Goal: Task Accomplishment & Management: Complete application form

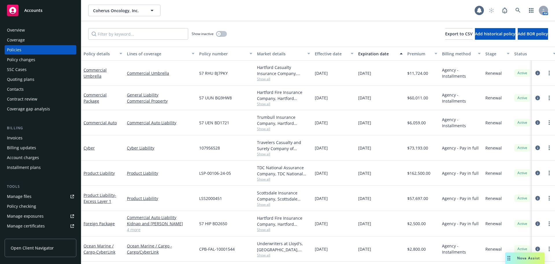
click at [18, 30] on div "Overview" at bounding box center [16, 29] width 18 height 9
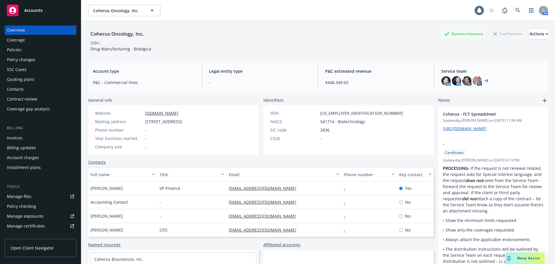
click at [41, 81] on div "Quoting plans" at bounding box center [40, 79] width 67 height 9
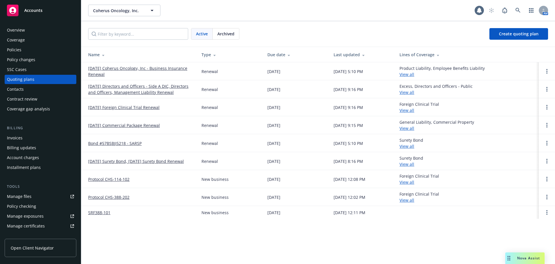
click at [124, 69] on link "[DATE] Coherus Oncology, Inc - Business Insurance Renewal" at bounding box center [140, 71] width 104 height 12
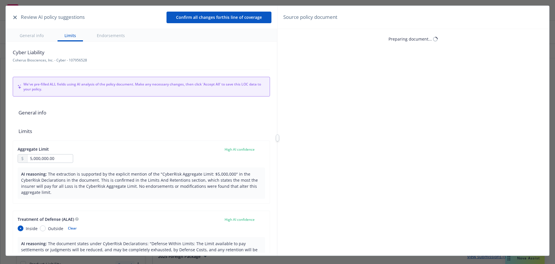
click at [15, 16] on icon "button" at bounding box center [14, 17] width 3 height 3
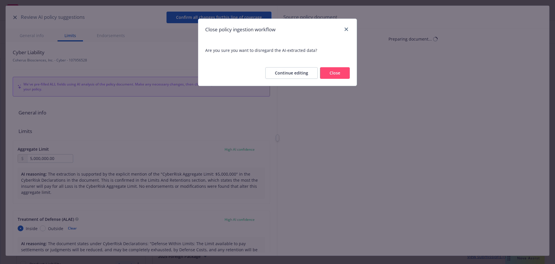
click at [344, 75] on button "Close" at bounding box center [335, 73] width 30 height 12
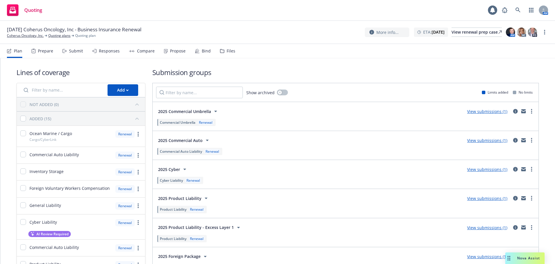
click at [228, 56] on div "Files" at bounding box center [227, 51] width 15 height 14
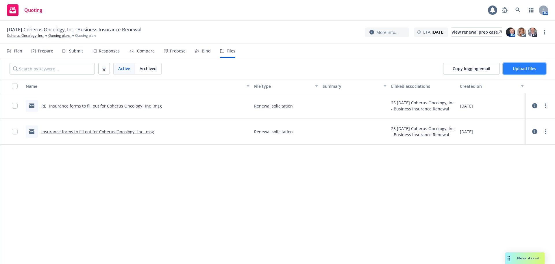
click at [520, 70] on span "Upload files" at bounding box center [524, 68] width 23 height 5
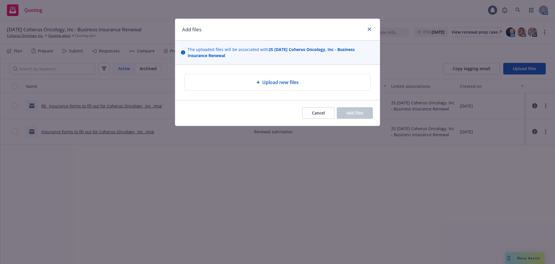
type textarea "x"
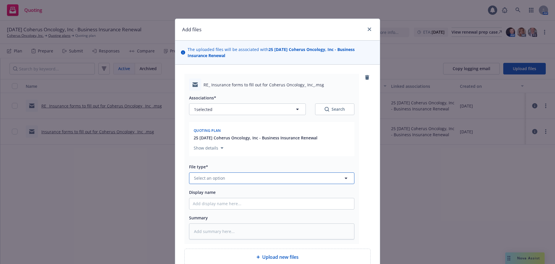
click at [213, 178] on span "Select an option" at bounding box center [209, 178] width 31 height 6
type input "exposure"
drag, startPoint x: 229, startPoint y: 180, endPoint x: 108, endPoint y: 168, distance: 121.7
click at [108, 168] on div "Add files The uploaded files will be associated with 25 [DATE] Coherus Oncology…" at bounding box center [277, 132] width 555 height 264
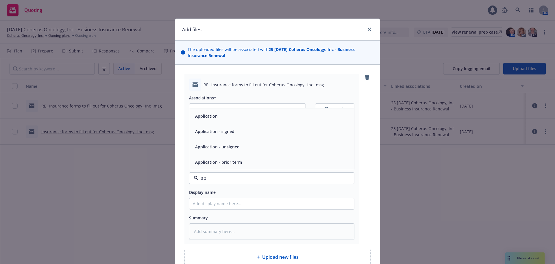
type input "a"
type input "update"
click at [220, 149] on span "Renewal update" at bounding box center [211, 146] width 32 height 6
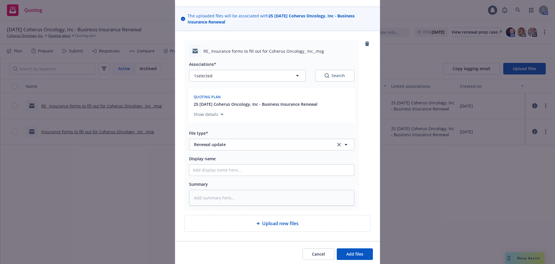
scroll to position [55, 0]
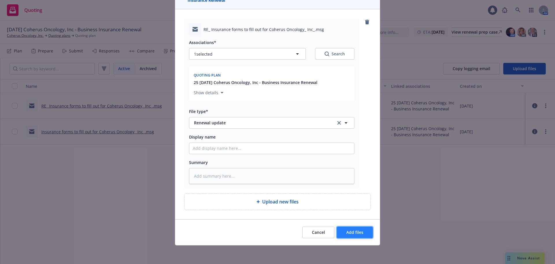
click at [339, 229] on button "Add files" at bounding box center [355, 232] width 36 height 12
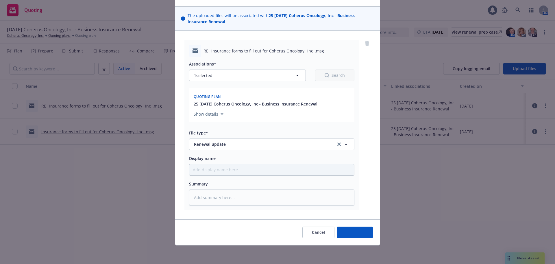
scroll to position [34, 0]
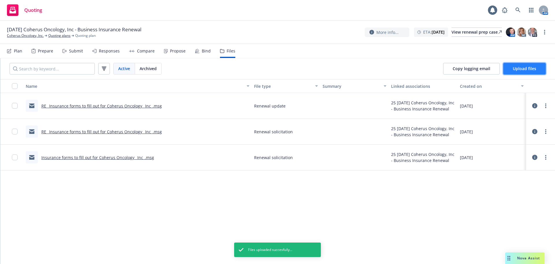
click at [527, 69] on span "Upload files" at bounding box center [524, 68] width 23 height 5
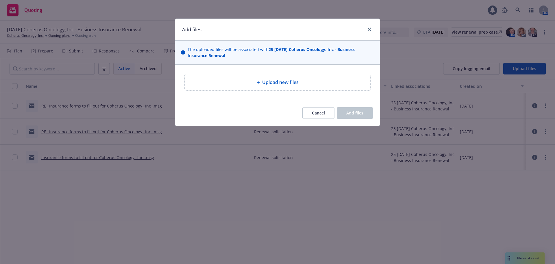
type textarea "x"
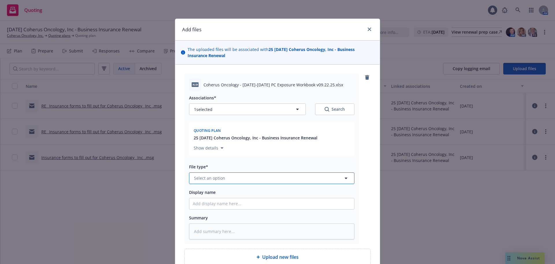
click at [222, 178] on span "Select an option" at bounding box center [209, 178] width 31 height 6
type input "workbook"
click at [219, 163] on div "Workbook" at bounding box center [272, 162] width 158 height 8
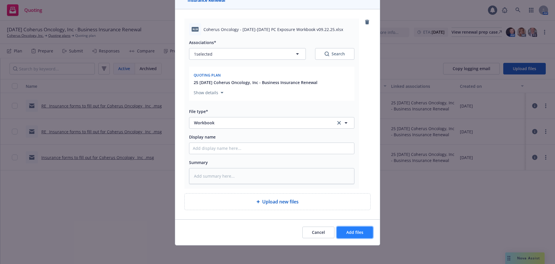
click at [354, 232] on span "Add files" at bounding box center [355, 231] width 17 height 5
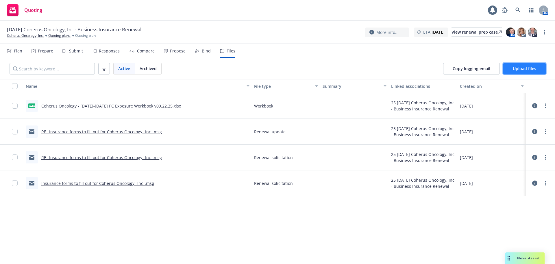
click at [523, 69] on span "Upload files" at bounding box center [524, 68] width 23 height 5
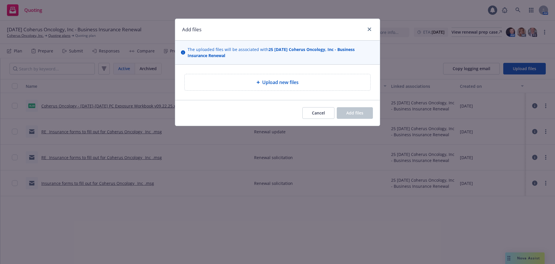
type textarea "x"
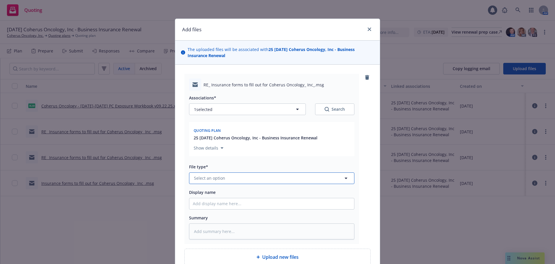
click at [203, 178] on span "Select an option" at bounding box center [209, 178] width 31 height 6
type input "email"
click at [210, 163] on div "Email" at bounding box center [272, 162] width 158 height 8
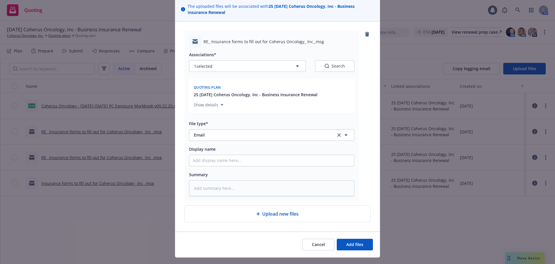
scroll to position [55, 0]
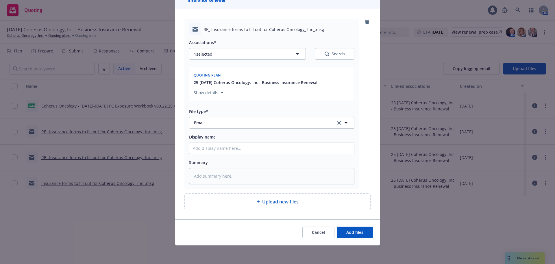
type textarea "x"
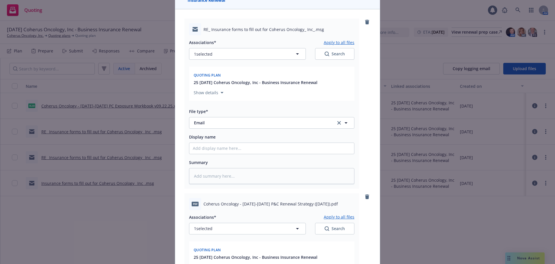
scroll to position [229, 0]
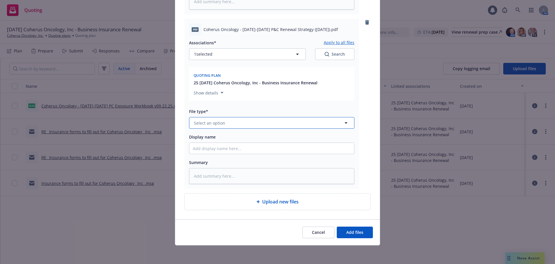
click at [223, 122] on button "Select an option" at bounding box center [271, 123] width 165 height 12
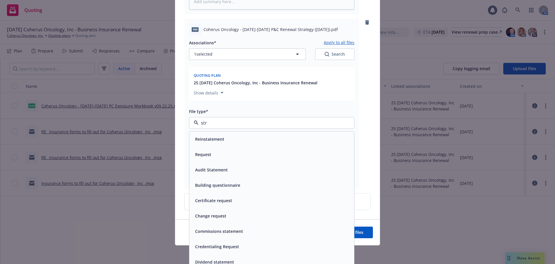
type input "stra"
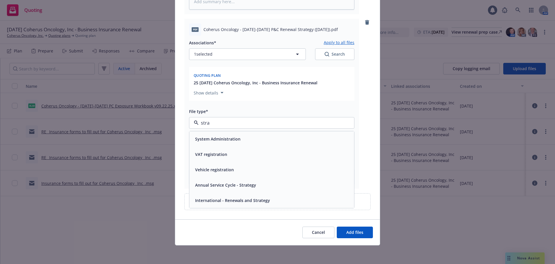
click at [221, 186] on span "Annual Service Cycle - Strategy" at bounding box center [225, 185] width 61 height 6
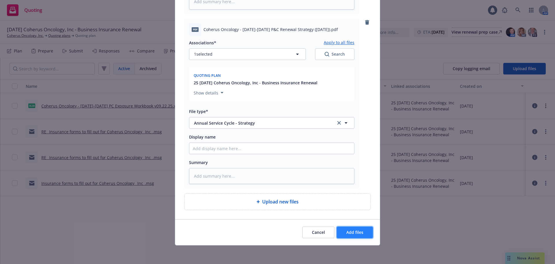
click at [347, 231] on span "Add files" at bounding box center [355, 231] width 17 height 5
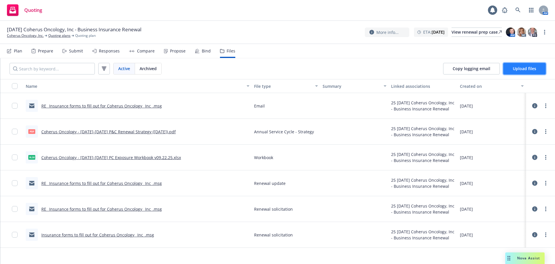
click at [533, 70] on span "Upload files" at bounding box center [524, 68] width 23 height 5
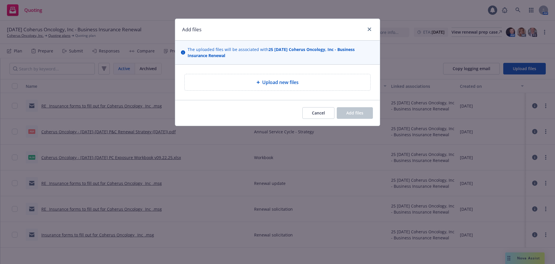
type textarea "x"
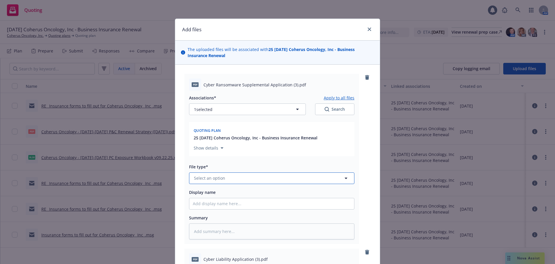
click at [214, 176] on span "Select an option" at bounding box center [209, 178] width 31 height 6
type input "app"
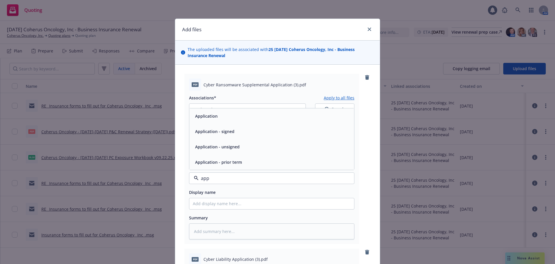
click at [237, 132] on div "Application - signed" at bounding box center [272, 131] width 158 height 8
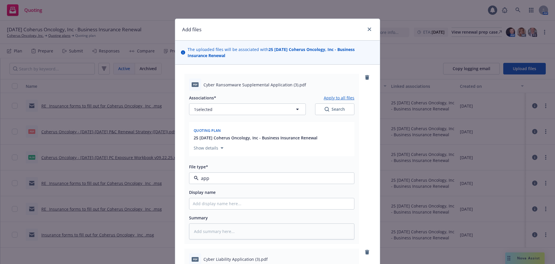
type textarea "x"
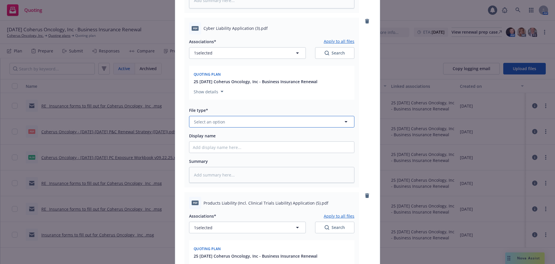
click at [213, 121] on span "Select an option" at bounding box center [209, 122] width 31 height 6
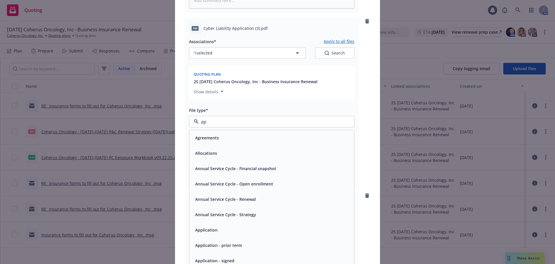
type input "app"
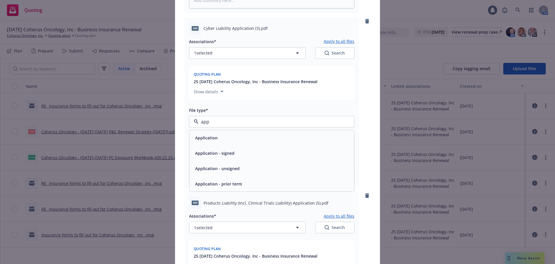
click at [225, 153] on span "Application - signed" at bounding box center [214, 153] width 39 height 6
type textarea "x"
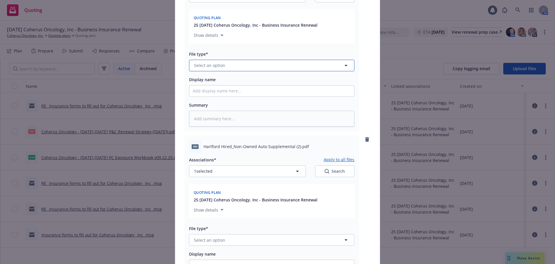
click at [213, 63] on span "Select an option" at bounding box center [209, 65] width 31 height 6
type input "appl"
click at [233, 93] on div "Application - signed" at bounding box center [272, 97] width 158 height 8
type textarea "x"
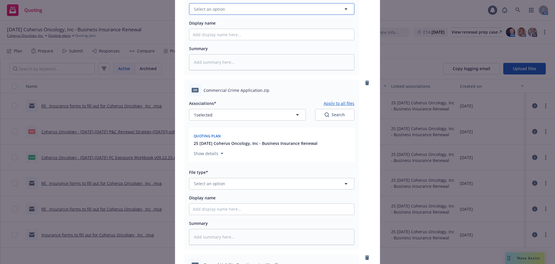
click at [213, 10] on span "Select an option" at bounding box center [209, 9] width 31 height 6
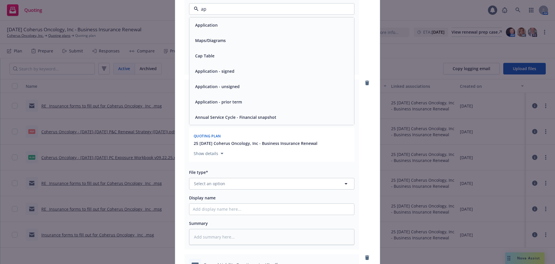
type input "app"
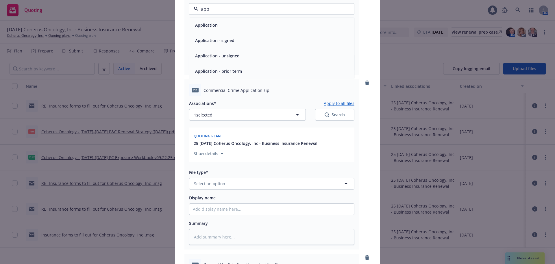
click at [228, 44] on div "Application - signed" at bounding box center [214, 40] width 43 height 8
type textarea "x"
click at [214, 185] on span "Select an option" at bounding box center [209, 183] width 31 height 6
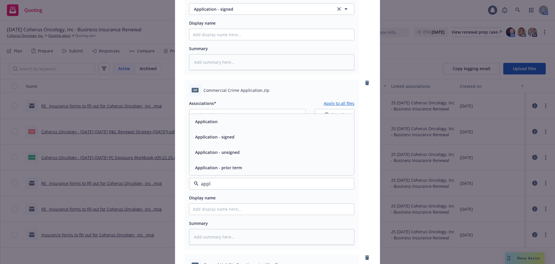
type input "appli"
click at [222, 136] on span "Application - signed" at bounding box center [214, 137] width 39 height 6
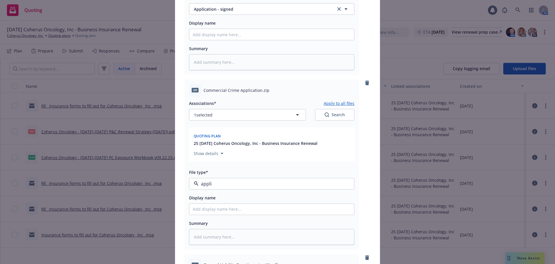
type textarea "x"
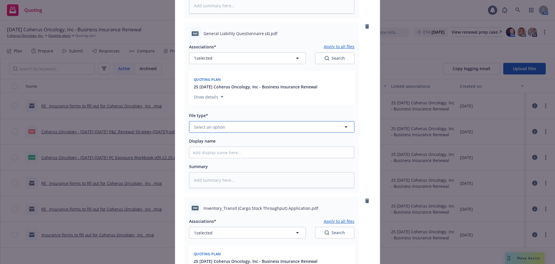
click at [221, 131] on button "Select an option" at bounding box center [271, 127] width 165 height 12
type input "appli"
click at [227, 156] on span "Application - signed" at bounding box center [214, 158] width 39 height 6
type textarea "x"
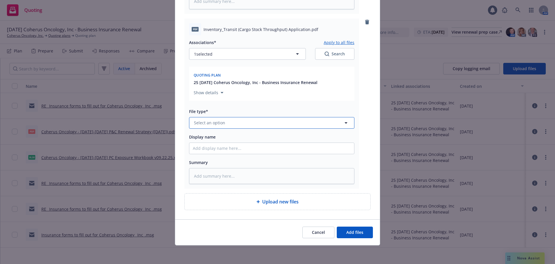
click at [237, 119] on button "Select an option" at bounding box center [271, 123] width 165 height 12
type input "applic"
click at [230, 153] on span "Application - signed" at bounding box center [214, 154] width 39 height 6
click at [351, 231] on span "Add files" at bounding box center [355, 231] width 17 height 5
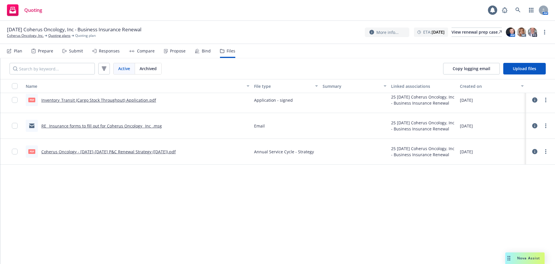
scroll to position [0, 0]
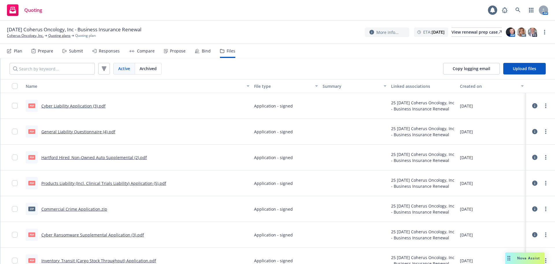
click at [77, 49] on div "Submit" at bounding box center [76, 51] width 14 height 5
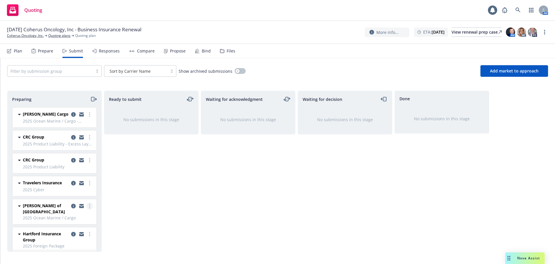
click at [87, 205] on link "more" at bounding box center [89, 205] width 7 height 7
click at [109, 156] on div "Ready to submit No submissions in this stage" at bounding box center [151, 171] width 95 height 161
click at [86, 206] on link "more" at bounding box center [89, 205] width 7 height 7
click at [71, 206] on icon "copy logging email" at bounding box center [73, 205] width 5 height 5
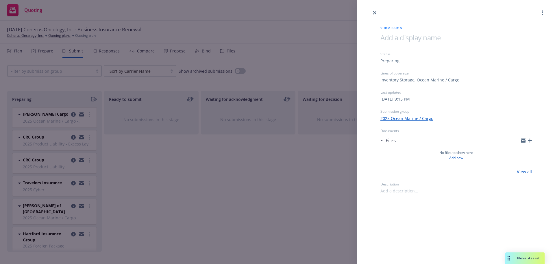
click at [530, 140] on icon "button" at bounding box center [530, 140] width 4 height 4
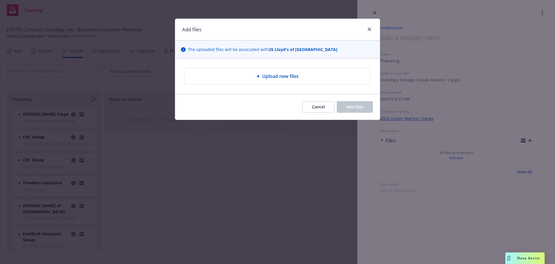
type textarea "x"
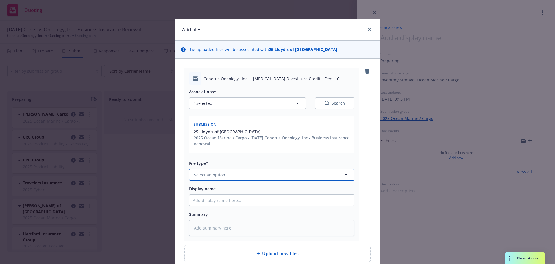
click at [214, 174] on span "Select an option" at bounding box center [209, 175] width 31 height 6
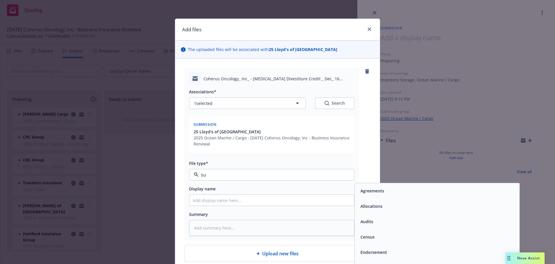
type input "sub"
click at [389, 203] on div "Submission" at bounding box center [437, 206] width 158 height 8
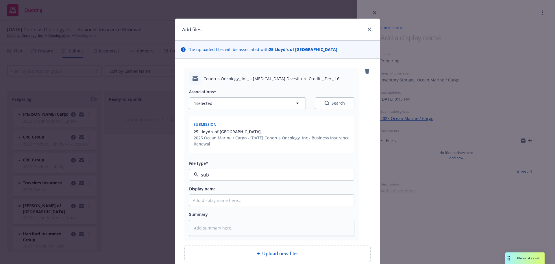
type textarea "x"
click at [229, 231] on textarea at bounding box center [271, 228] width 165 height 16
type textarea "S"
type textarea "x"
type textarea "Sub"
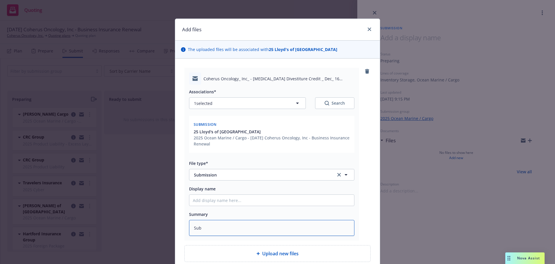
type textarea "x"
type textarea "Sub t"
type textarea "x"
type textarea "Sub to"
type textarea "x"
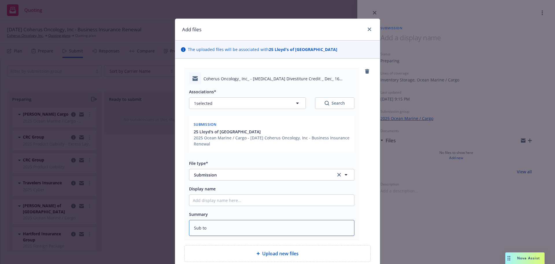
type textarea "Sub to"
type textarea "x"
type textarea "Sub to F"
type textarea "x"
type textarea "Sub to Fa"
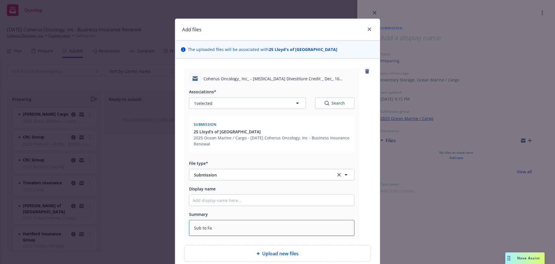
type textarea "x"
type textarea "Sub to Fal"
type textarea "x"
type textarea "Sub to Falv"
type textarea "x"
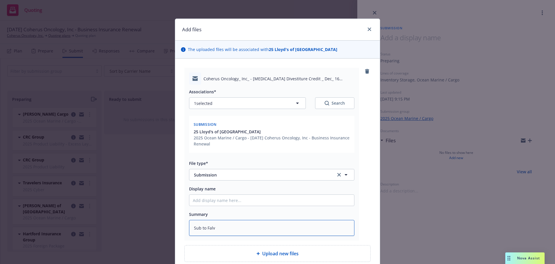
type textarea "Sub to Falve"
type textarea "x"
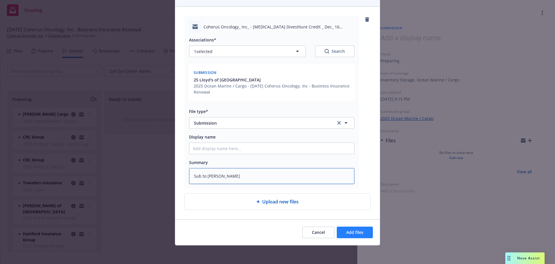
type textarea "Sub to [PERSON_NAME]"
click at [355, 234] on span "Add files" at bounding box center [355, 231] width 17 height 5
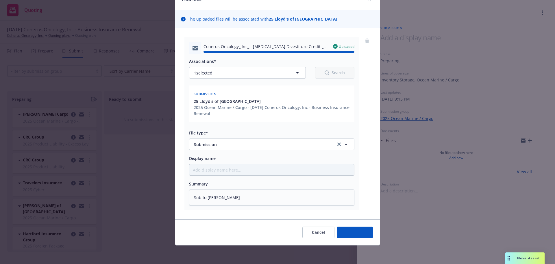
type textarea "x"
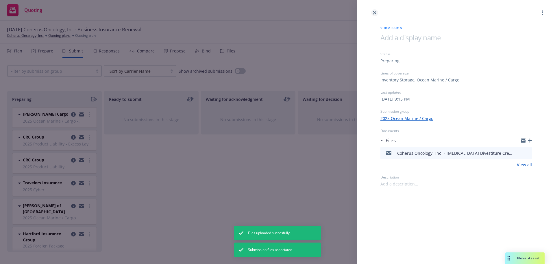
click at [373, 15] on link "close" at bounding box center [374, 12] width 7 height 7
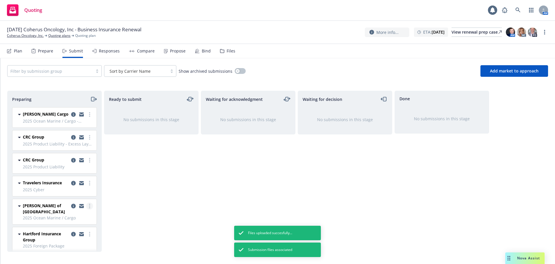
click at [89, 205] on icon "more" at bounding box center [89, 205] width 1 height 5
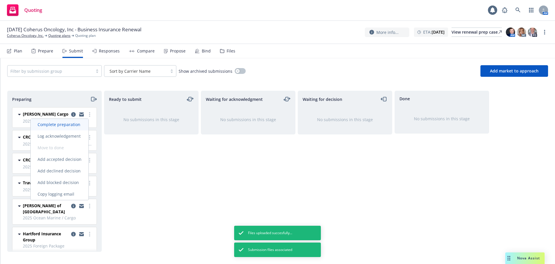
click at [78, 126] on span "Complete preparation" at bounding box center [59, 124] width 57 height 5
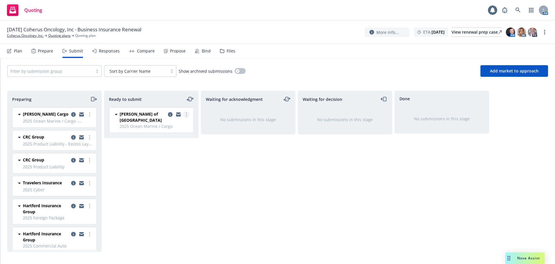
click at [186, 114] on link "more" at bounding box center [186, 114] width 7 height 7
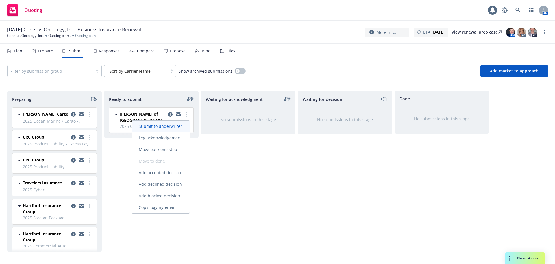
click at [172, 125] on span "Submit to underwriter" at bounding box center [160, 125] width 57 height 5
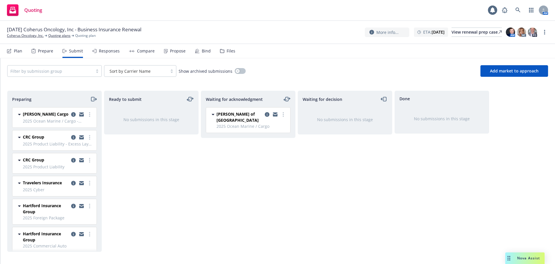
drag, startPoint x: 100, startPoint y: 175, endPoint x: 98, endPoint y: 184, distance: 8.8
click at [98, 184] on div "Preparing [PERSON_NAME] Cargo 2025 Ocean Marine / Cargo - CyberLink [DATE] 9:15…" at bounding box center [54, 171] width 95 height 161
click at [220, 52] on icon at bounding box center [222, 51] width 4 height 4
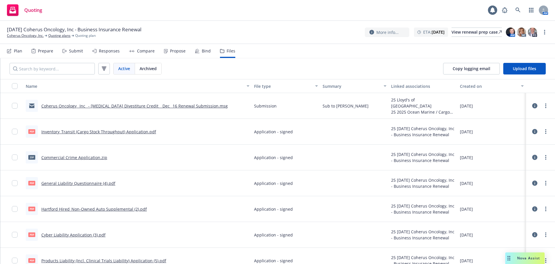
click at [77, 51] on div "Submit" at bounding box center [76, 51] width 14 height 5
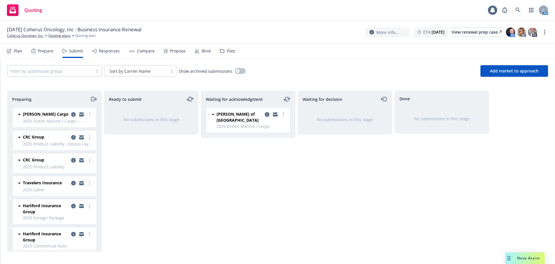
click at [71, 159] on icon "copy logging email" at bounding box center [73, 160] width 5 height 5
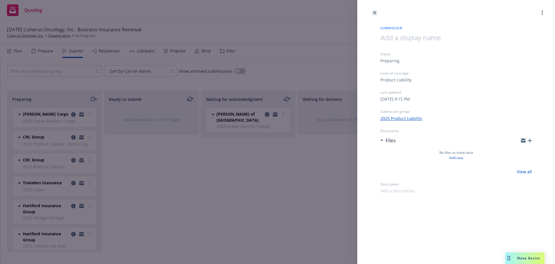
click at [374, 10] on link "close" at bounding box center [374, 12] width 7 height 7
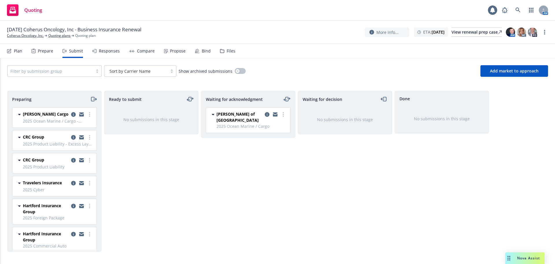
click at [49, 119] on span "2025 Ocean Marine / Cargo - CyberLink" at bounding box center [58, 121] width 70 height 6
click at [43, 115] on span "[PERSON_NAME] Cargo" at bounding box center [46, 114] width 46 height 6
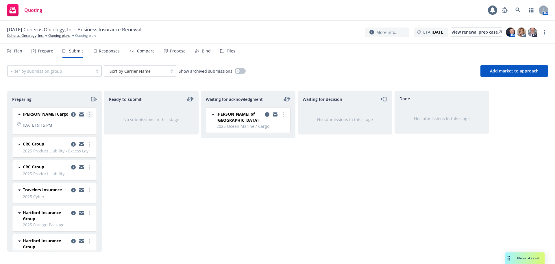
click at [86, 113] on link "more" at bounding box center [89, 114] width 7 height 7
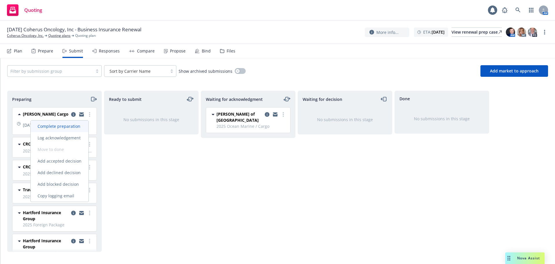
click at [82, 124] on span "Complete preparation" at bounding box center [59, 125] width 57 height 5
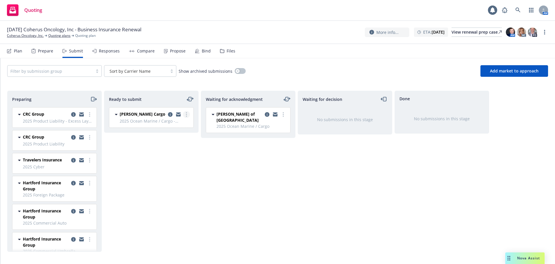
click at [188, 115] on link "more" at bounding box center [186, 114] width 7 height 7
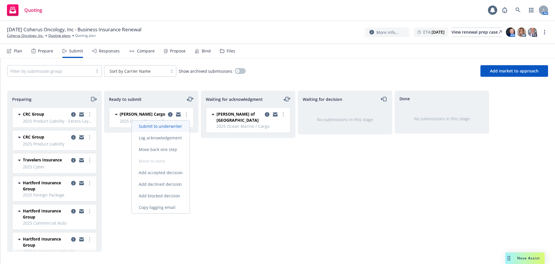
click at [173, 127] on span "Submit to underwriter" at bounding box center [160, 125] width 57 height 5
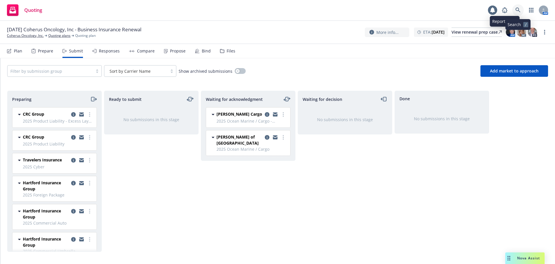
click at [516, 10] on link at bounding box center [519, 10] width 12 height 12
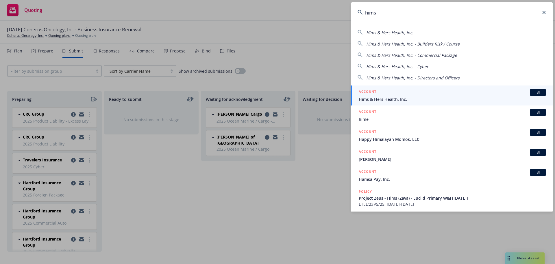
type input "hims"
click at [392, 97] on span "Hims & Hers Health, Inc." at bounding box center [452, 99] width 187 height 6
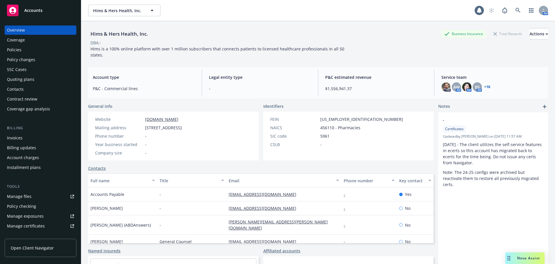
click at [36, 49] on div "Policies" at bounding box center [40, 49] width 67 height 9
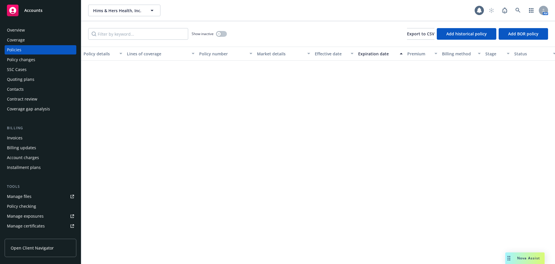
scroll to position [372, 0]
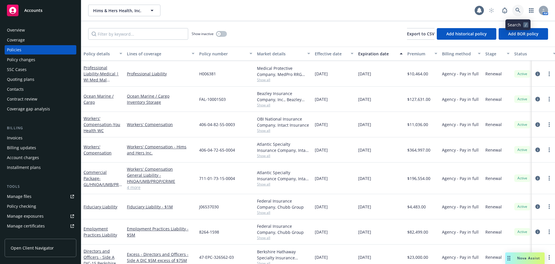
click at [515, 10] on link at bounding box center [519, 11] width 12 height 12
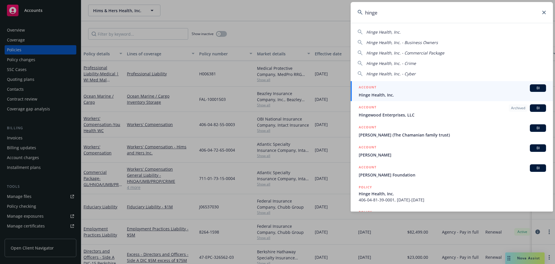
type input "hinge"
click at [420, 87] on div "ACCOUNT BI" at bounding box center [452, 88] width 187 height 8
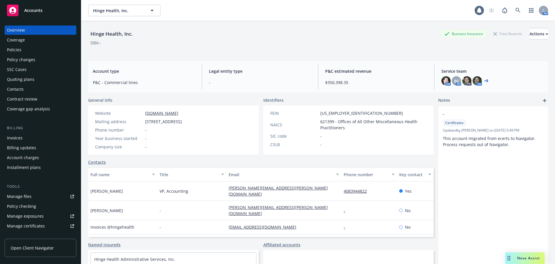
click at [49, 50] on div "Policies" at bounding box center [40, 49] width 67 height 9
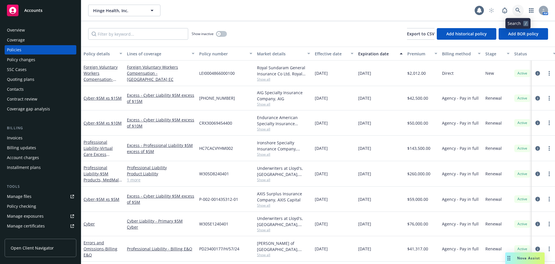
click at [522, 8] on link at bounding box center [519, 11] width 12 height 12
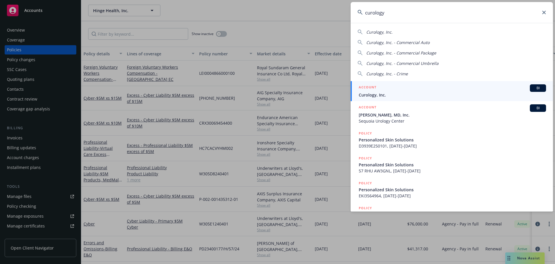
type input "curology"
click at [392, 87] on div "ACCOUNT BI" at bounding box center [452, 88] width 187 height 8
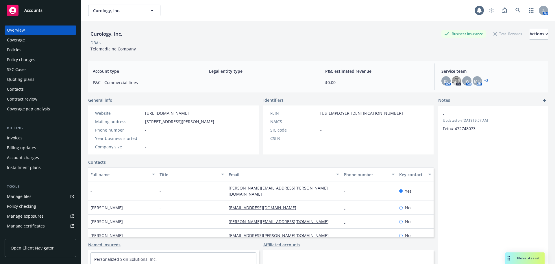
click at [27, 49] on div "Policies" at bounding box center [40, 49] width 67 height 9
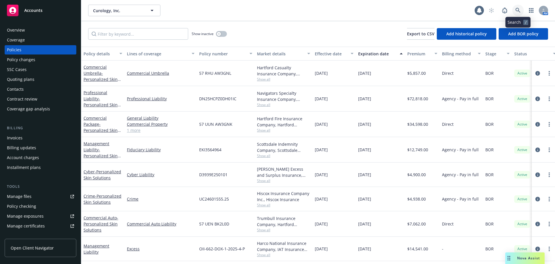
click at [515, 9] on link at bounding box center [519, 11] width 12 height 12
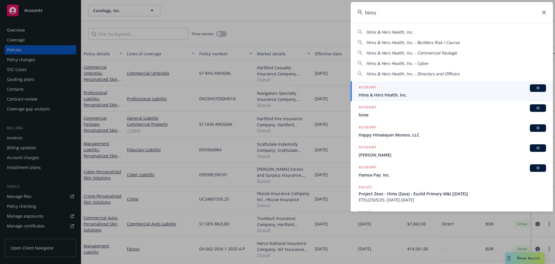
type input "hims"
click at [434, 88] on div "ACCOUNT BI" at bounding box center [452, 88] width 187 height 8
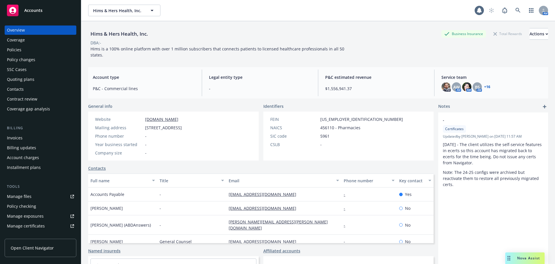
click at [37, 51] on div "Policies" at bounding box center [40, 49] width 67 height 9
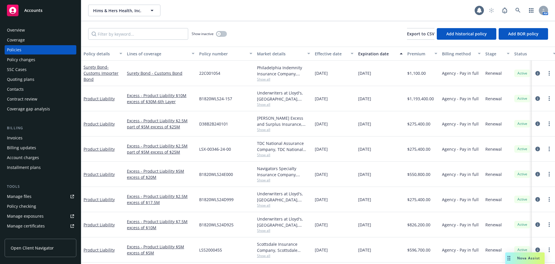
click at [264, 130] on span "Show all" at bounding box center [283, 129] width 53 height 5
click at [109, 37] on input "Filter by keyword..." at bounding box center [138, 34] width 100 height 12
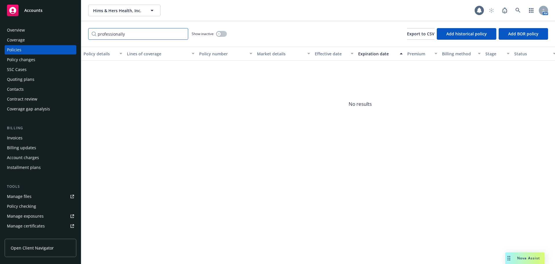
drag, startPoint x: 126, startPoint y: 36, endPoint x: 2, endPoint y: 21, distance: 125.6
click at [3, 22] on div "Accounts Overview Coverage Policies Policy changes SSC Cases Quoting plans Cont…" at bounding box center [277, 132] width 555 height 264
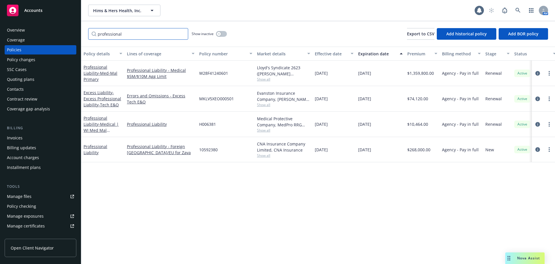
drag, startPoint x: 116, startPoint y: 32, endPoint x: 30, endPoint y: 28, distance: 86.9
click at [30, 28] on div "Accounts Overview Coverage Policies Policy changes SSC Cases Quoting plans Cont…" at bounding box center [277, 132] width 555 height 264
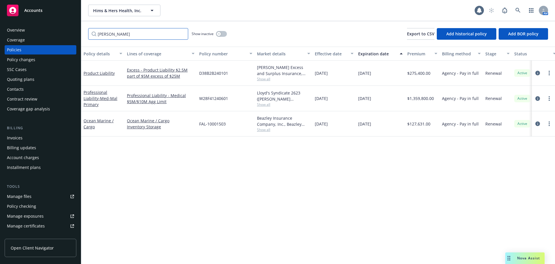
type input "beazley"
click at [46, 31] on div "Overview" at bounding box center [40, 29] width 67 height 9
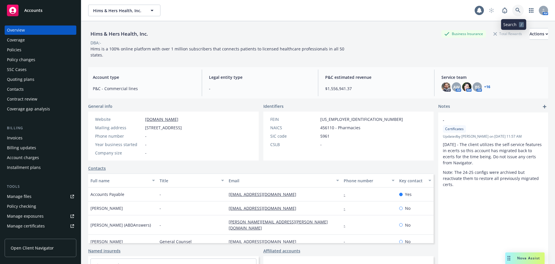
click at [516, 8] on icon at bounding box center [518, 10] width 5 height 5
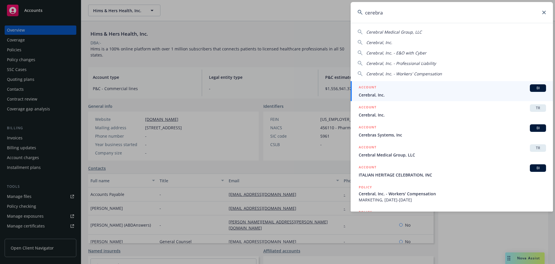
type input "cerebra"
click at [409, 92] on span "Cerebral, Inc." at bounding box center [452, 95] width 187 height 6
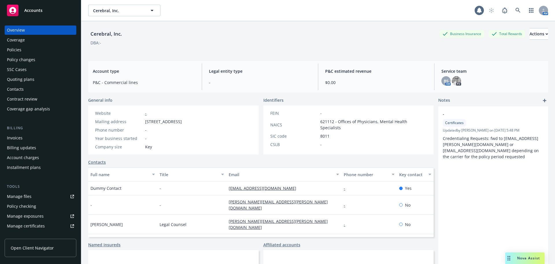
click at [40, 55] on div "Overview Coverage Policies Policy changes SSC Cases Quoting plans Contacts Cont…" at bounding box center [41, 69] width 72 height 88
click at [32, 49] on div "Policies" at bounding box center [40, 49] width 67 height 9
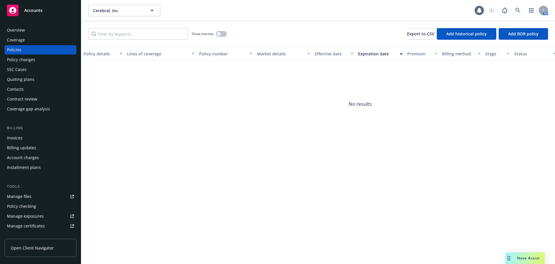
click at [30, 30] on div "Overview" at bounding box center [40, 29] width 67 height 9
